Goal: Task Accomplishment & Management: Manage account settings

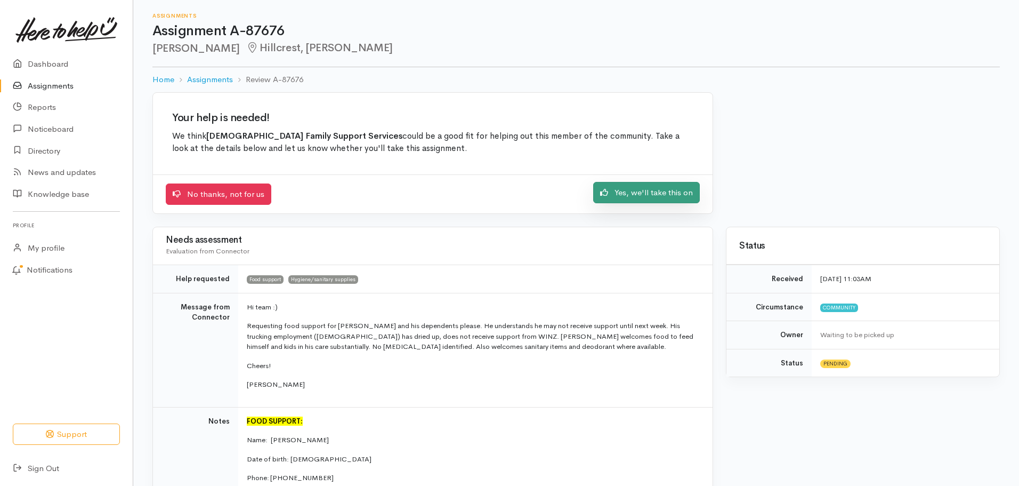
click at [649, 195] on link "Yes, we'll take this on" at bounding box center [646, 193] width 107 height 22
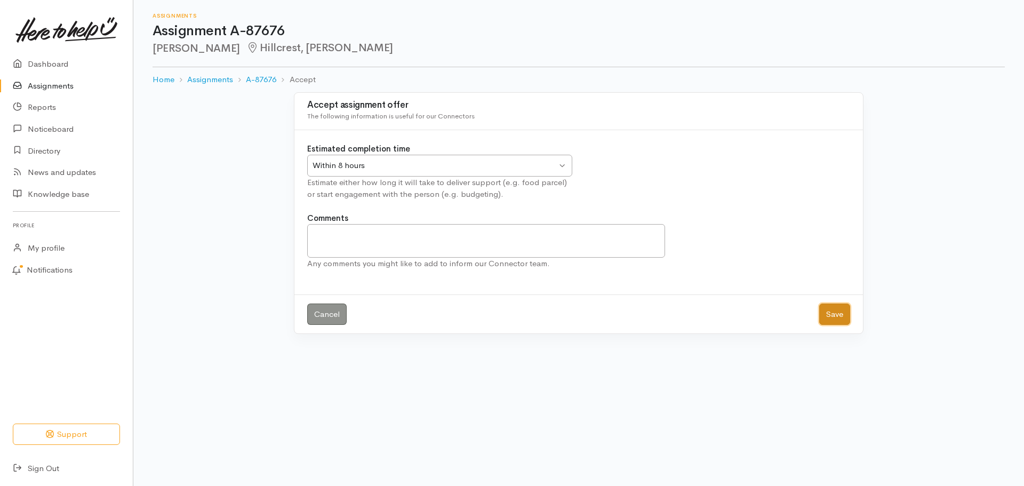
click at [833, 313] on button "Save" at bounding box center [834, 314] width 31 height 22
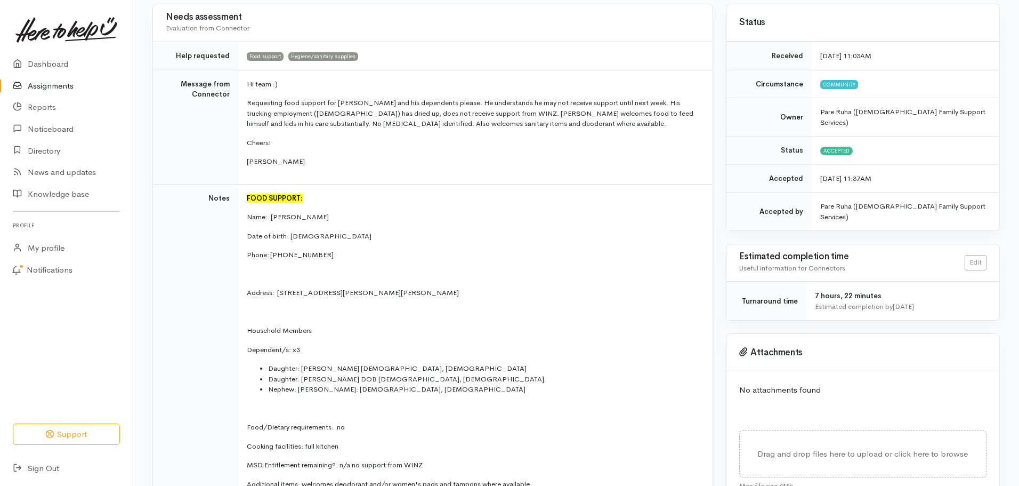
scroll to position [107, 0]
click at [312, 256] on p "Phone: 0204583490" at bounding box center [473, 253] width 453 height 11
drag, startPoint x: 311, startPoint y: 253, endPoint x: 269, endPoint y: 254, distance: 41.6
click at [269, 254] on p "Phone: 0204583490" at bounding box center [473, 253] width 453 height 11
copy p "0204583490"
